Goal: Information Seeking & Learning: Learn about a topic

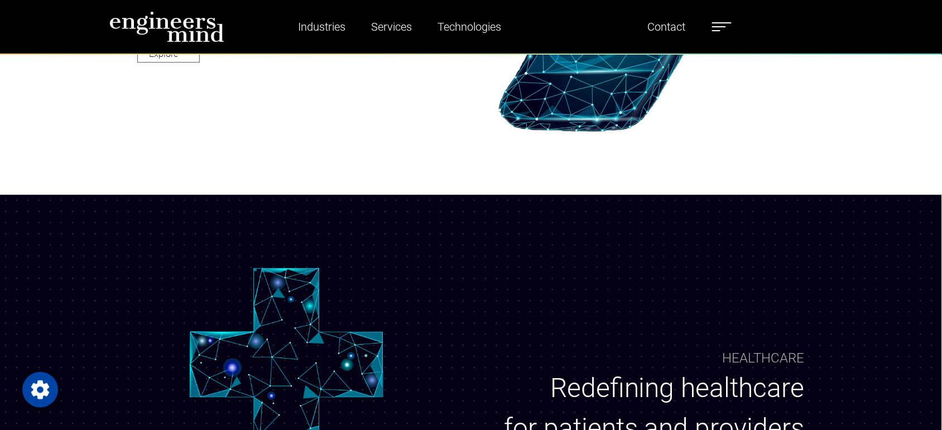
scroll to position [769, 0]
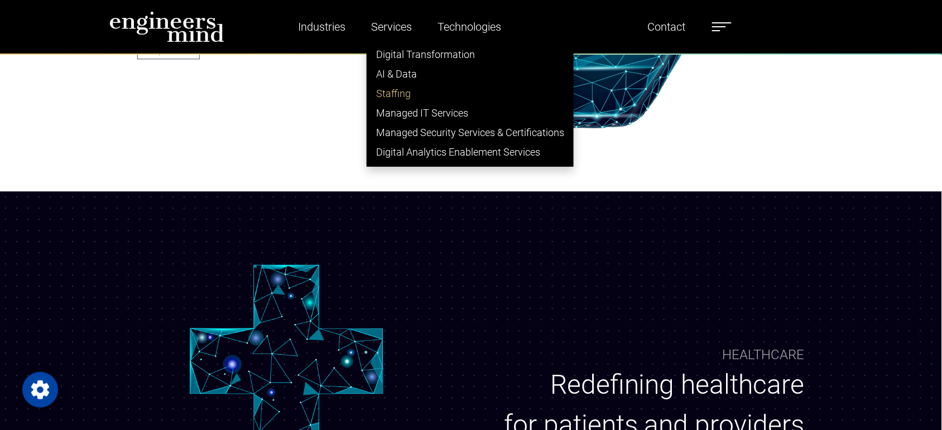
click at [397, 93] on link "Staffing" at bounding box center [470, 94] width 206 height 20
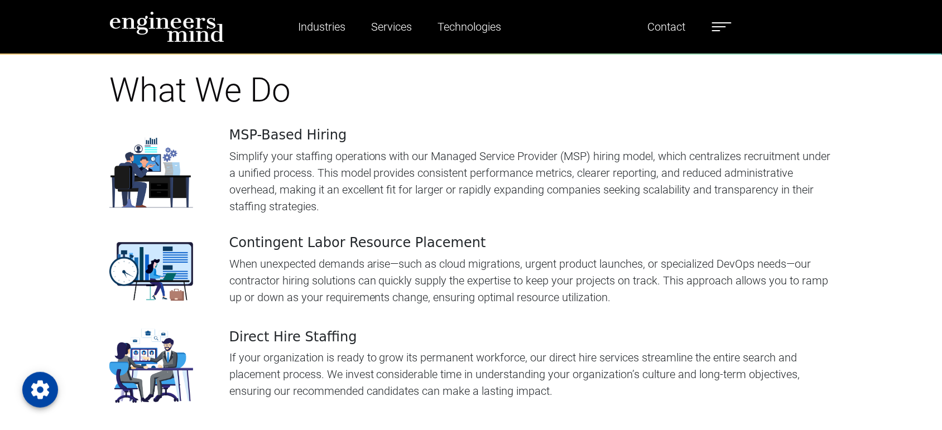
scroll to position [3283, 0]
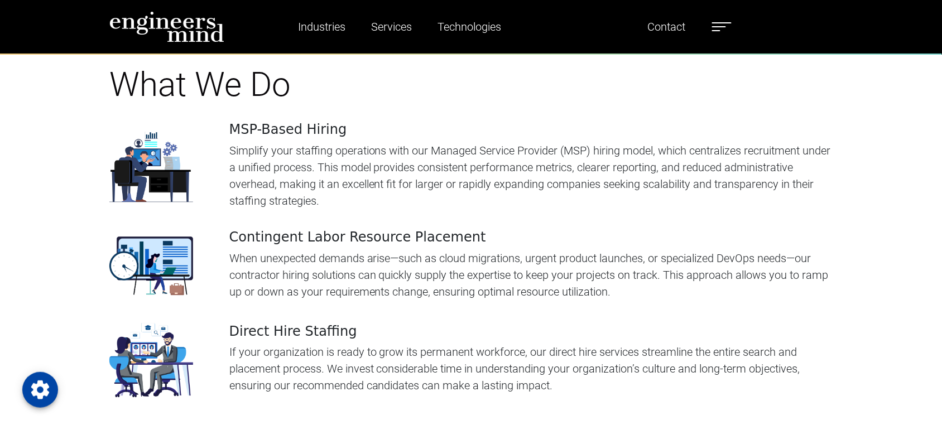
click at [507, 209] on p "Simplify your staffing operations with our Managed Service Provider (MSP) hirin…" at bounding box center [530, 175] width 603 height 67
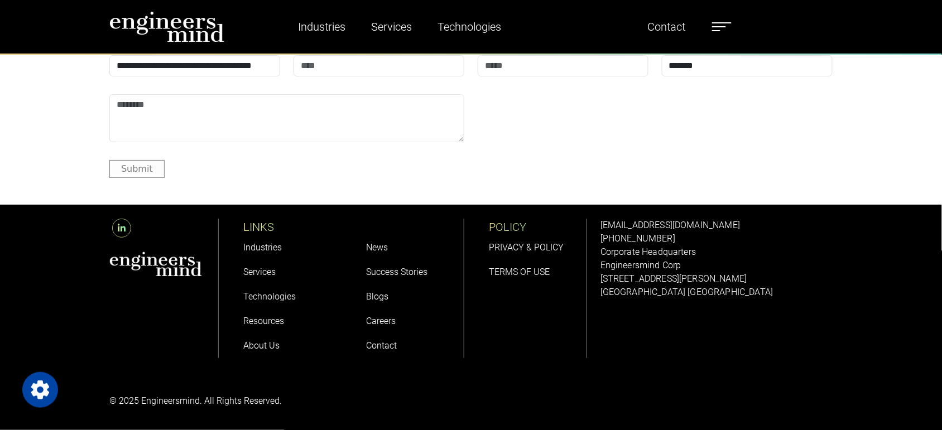
scroll to position [6292, 0]
click at [261, 351] on link "About Us" at bounding box center [261, 345] width 36 height 11
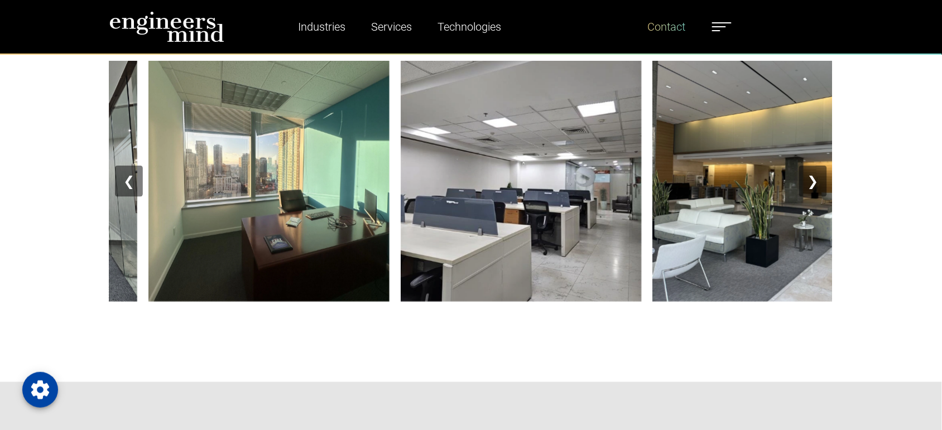
scroll to position [1544, 0]
